Goal: Information Seeking & Learning: Learn about a topic

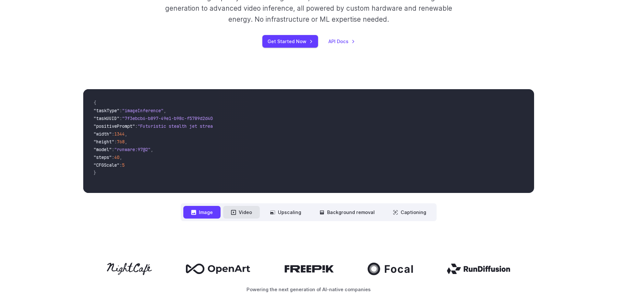
click at [239, 211] on button "Video" at bounding box center [241, 212] width 37 height 13
click at [213, 211] on button "Image" at bounding box center [201, 212] width 37 height 13
click at [251, 209] on button "Video" at bounding box center [241, 212] width 37 height 13
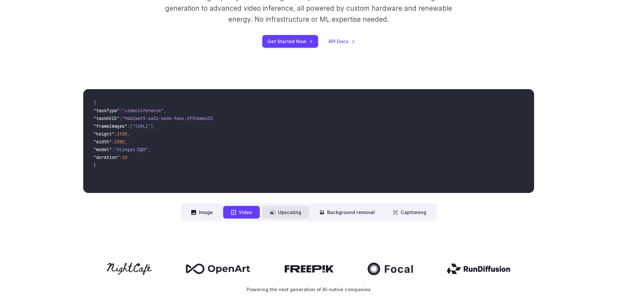
click at [293, 211] on button "Upscaling" at bounding box center [286, 212] width 47 height 13
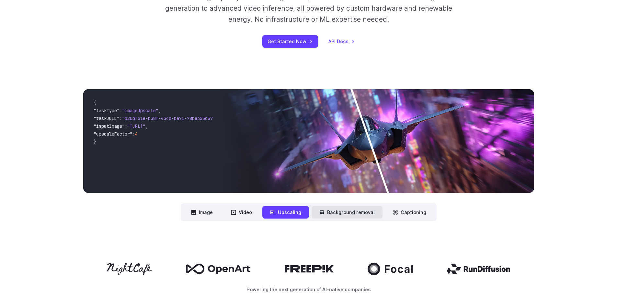
click at [341, 213] on button "Background removal" at bounding box center [347, 212] width 71 height 13
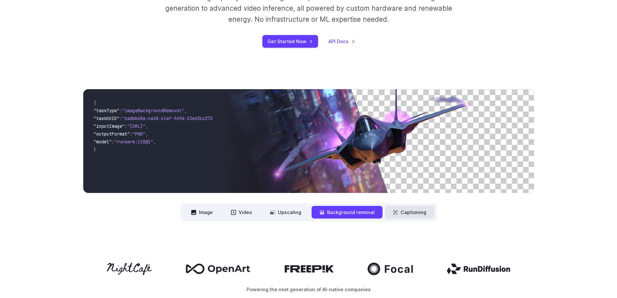
click at [398, 213] on button "Captioning" at bounding box center [409, 212] width 49 height 13
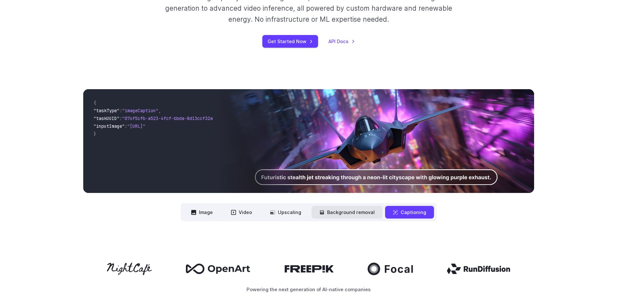
click at [350, 213] on button "Background removal" at bounding box center [347, 212] width 71 height 13
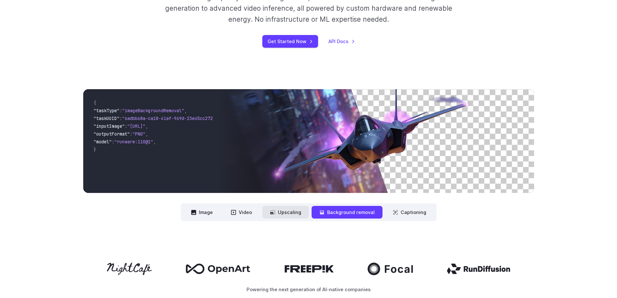
click at [299, 208] on button "Upscaling" at bounding box center [286, 212] width 47 height 13
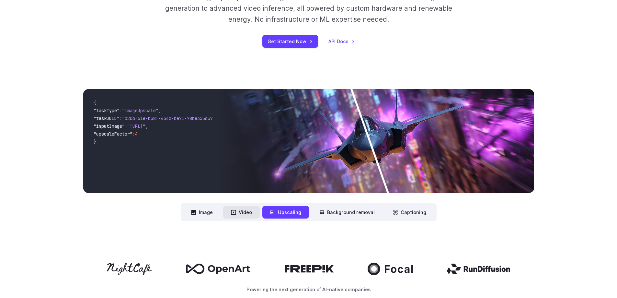
click at [251, 212] on button "Video" at bounding box center [241, 212] width 37 height 13
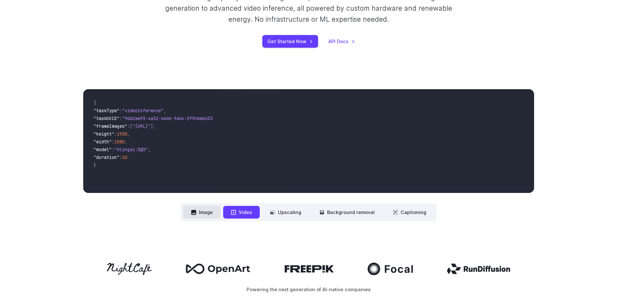
click at [213, 209] on button "Image" at bounding box center [201, 212] width 37 height 13
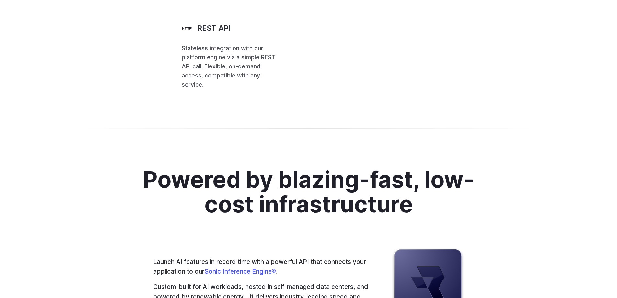
scroll to position [1621, 0]
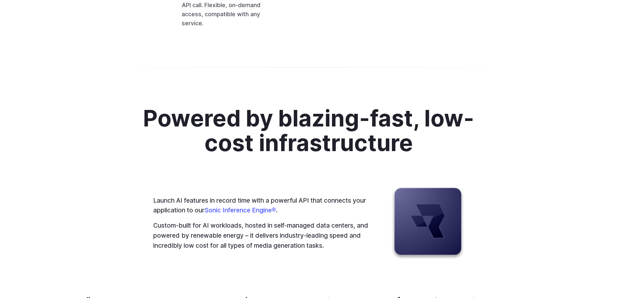
click at [0, 0] on span ""steps" : 25 ," at bounding box center [0, 0] width 0 height 0
click at [0, 0] on code "[ { "taskType" : "imageInference" , "taskUUID" : "67aa2c57-3301-43ae-aa3b-dd40b…" at bounding box center [0, 0] width 0 height 0
drag, startPoint x: 290, startPoint y: 122, endPoint x: 393, endPoint y: 46, distance: 127.9
click at [0, 0] on code "[ { "taskType" : "imageInference" , "taskUUID" : "67aa2c57-3301-43ae-aa3b-dd40b…" at bounding box center [0, 0] width 0 height 0
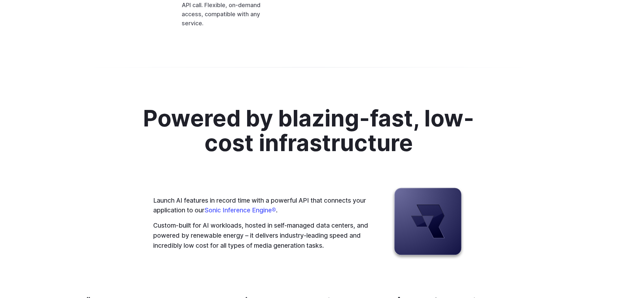
drag, startPoint x: 366, startPoint y: 33, endPoint x: 373, endPoint y: 32, distance: 7.8
drag, startPoint x: 392, startPoint y: 32, endPoint x: 430, endPoint y: 34, distance: 38.3
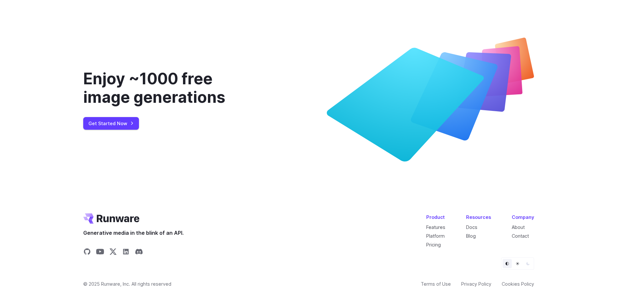
scroll to position [2444, 0]
